Goal: Information Seeking & Learning: Learn about a topic

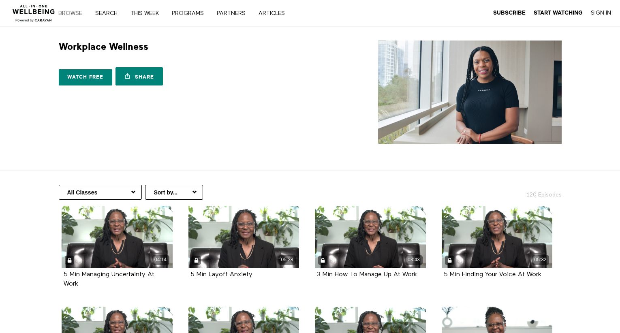
click at [72, 12] on link "Browse" at bounding box center [73, 14] width 35 height 6
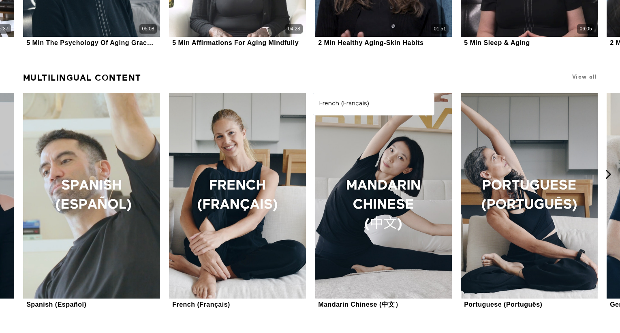
scroll to position [654, 0]
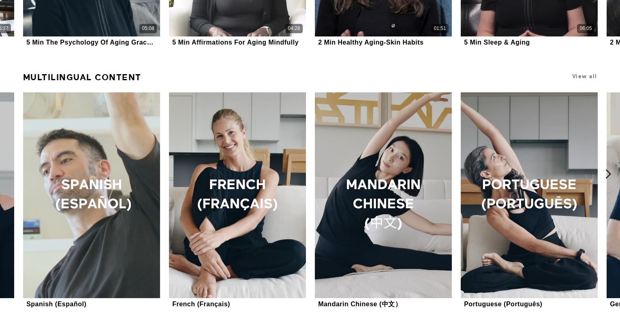
click at [608, 173] on icon at bounding box center [608, 174] width 10 height 10
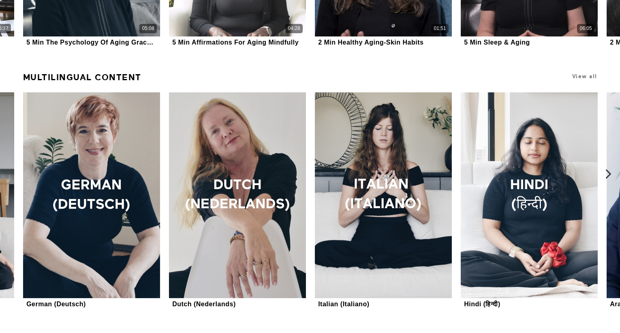
click at [608, 173] on icon at bounding box center [608, 174] width 10 height 10
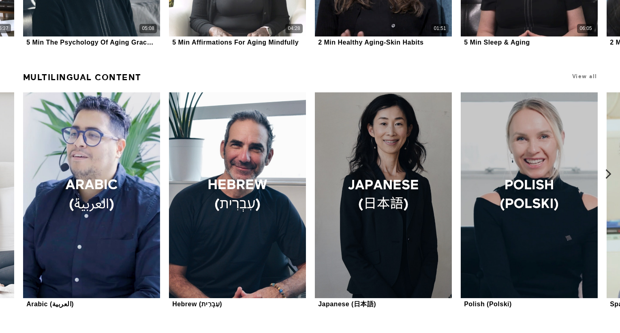
click at [608, 173] on icon at bounding box center [608, 174] width 10 height 10
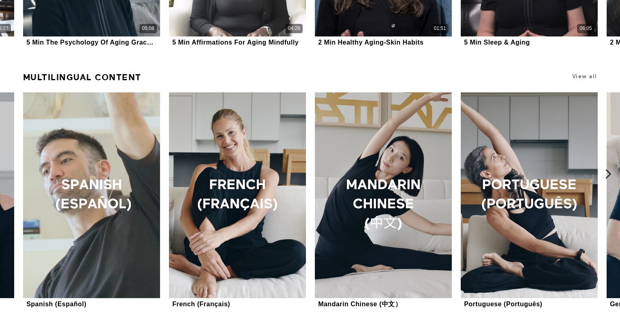
click at [608, 173] on icon at bounding box center [608, 174] width 10 height 10
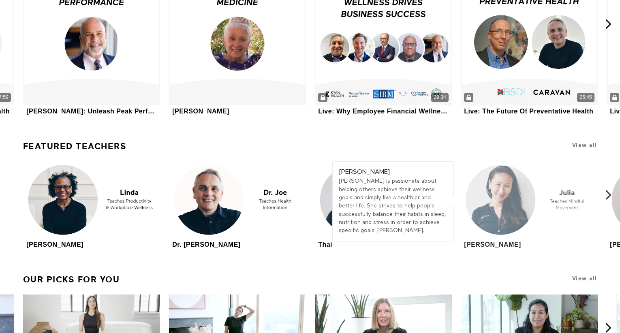
scroll to position [2284, 0]
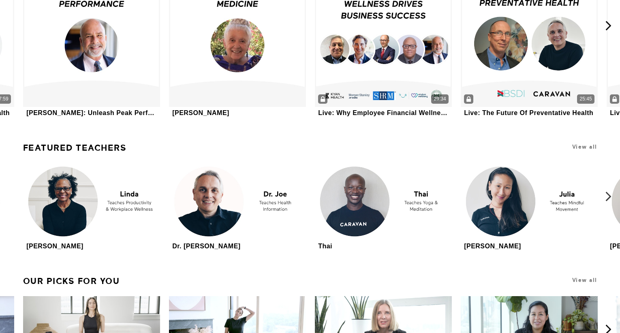
click at [608, 198] on icon at bounding box center [608, 196] width 10 height 10
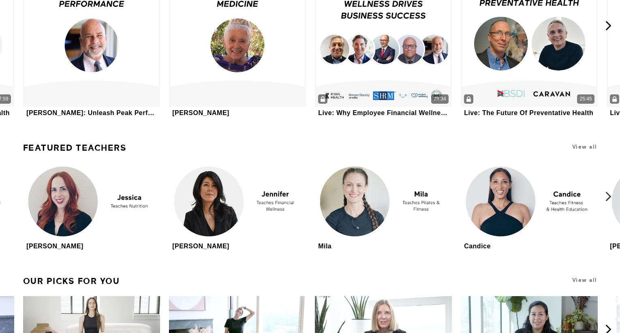
click at [608, 198] on icon at bounding box center [608, 196] width 10 height 10
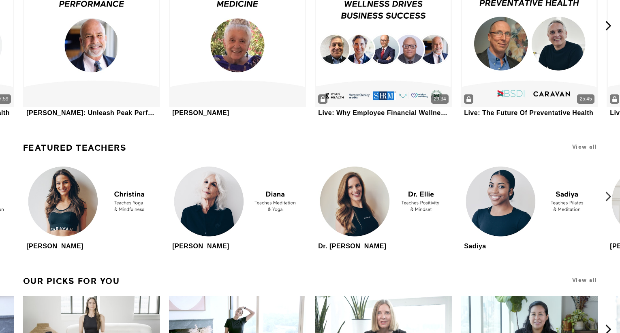
click at [608, 198] on icon at bounding box center [608, 196] width 10 height 10
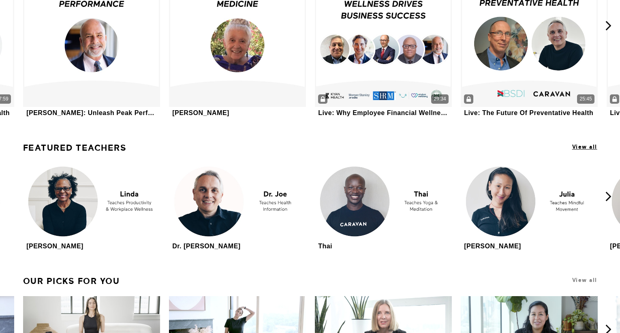
click at [588, 148] on span "View all" at bounding box center [584, 147] width 25 height 6
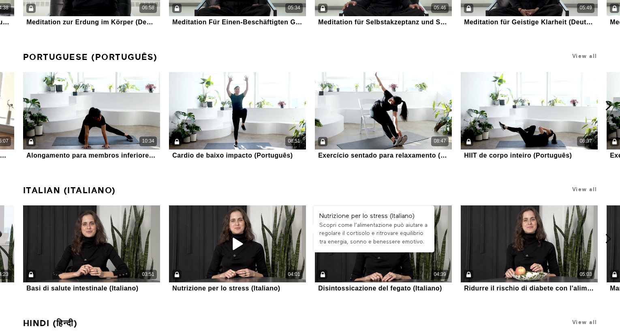
scroll to position [4408, 0]
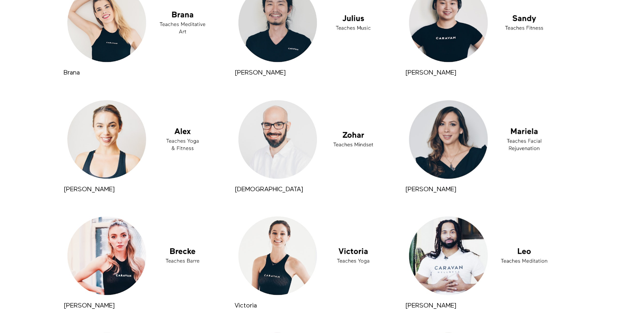
scroll to position [1952, 0]
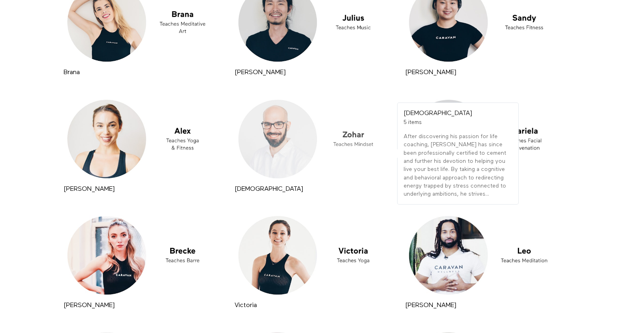
click at [287, 141] on div at bounding box center [310, 139] width 155 height 87
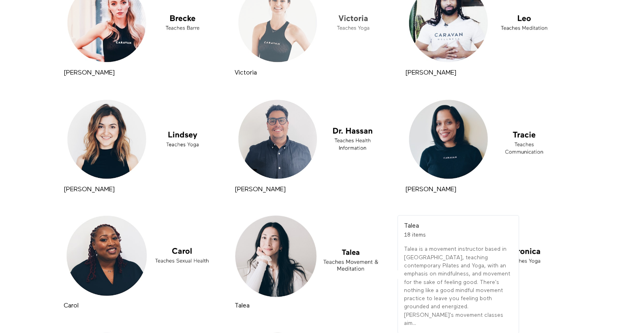
scroll to position [2185, 0]
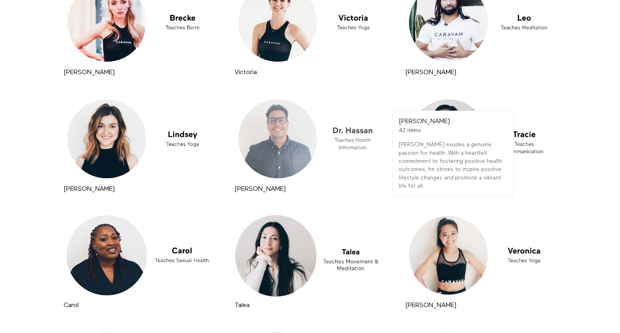
click at [303, 128] on div at bounding box center [310, 138] width 155 height 87
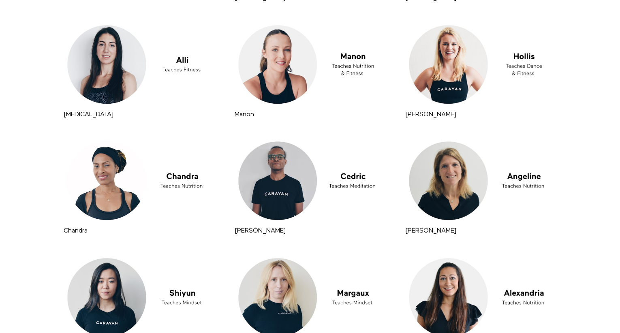
scroll to position [2610, 0]
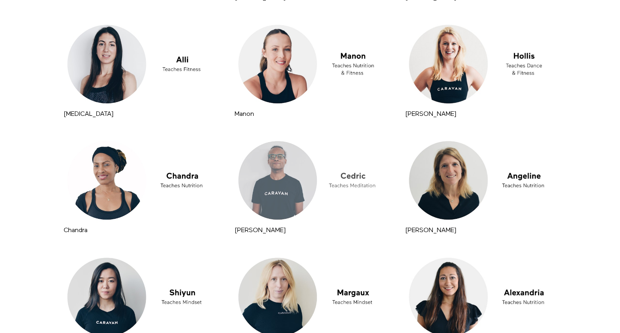
click at [290, 195] on div at bounding box center [310, 180] width 155 height 87
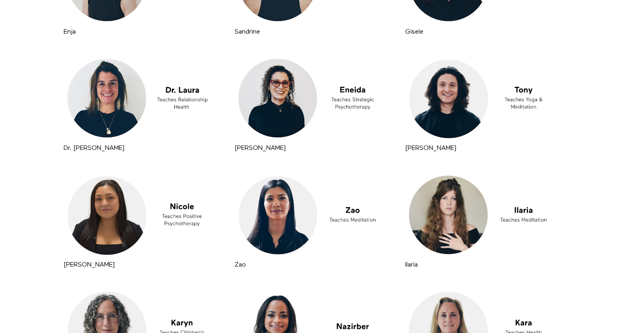
scroll to position [3661, 0]
